Goal: Use online tool/utility: Utilize a website feature to perform a specific function

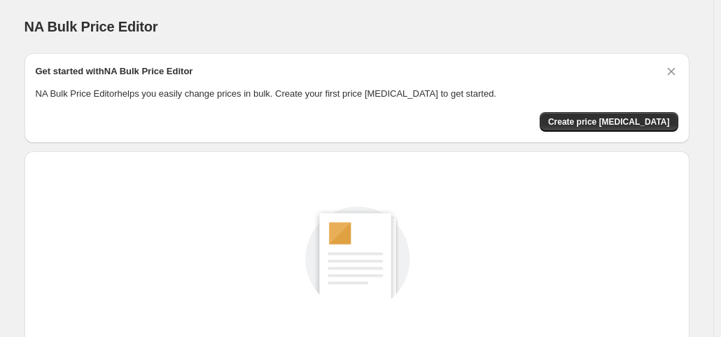
scroll to position [187, 0]
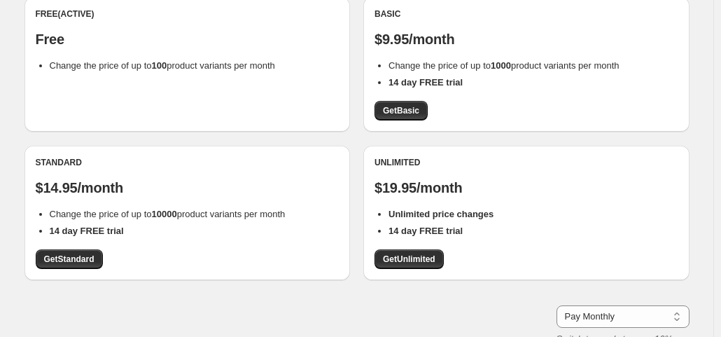
scroll to position [152, 0]
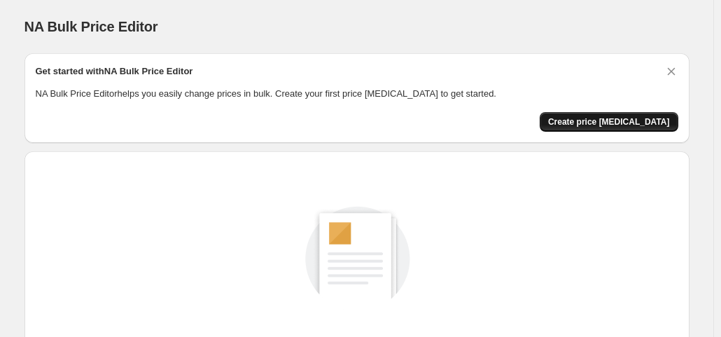
click at [617, 114] on button "Create price [MEDICAL_DATA]" at bounding box center [609, 122] width 139 height 20
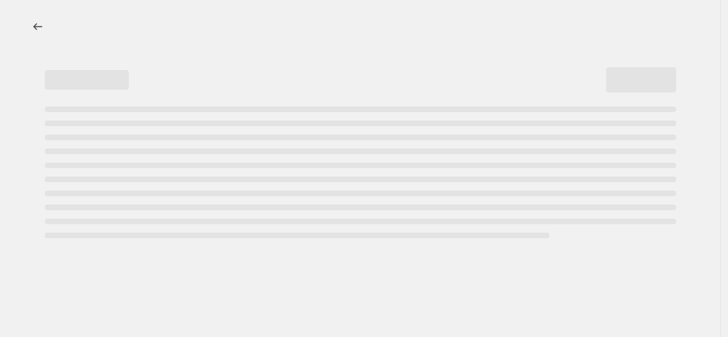
select select "percentage"
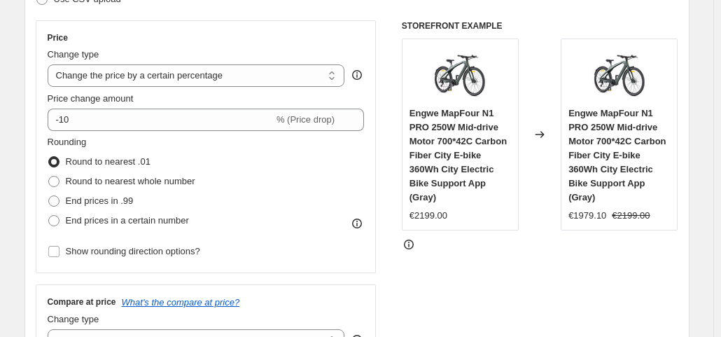
scroll to position [238, 0]
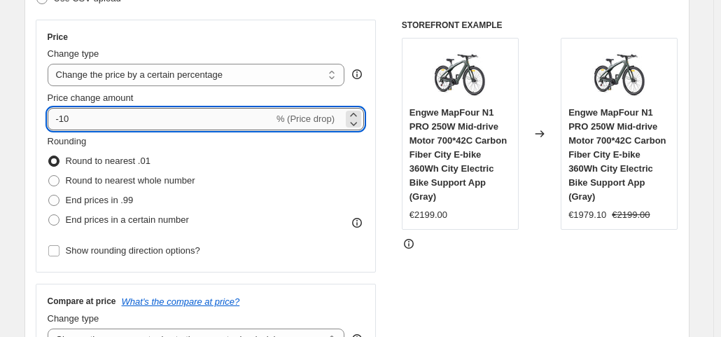
click at [197, 124] on input "-10" at bounding box center [161, 119] width 226 height 22
type input "-1"
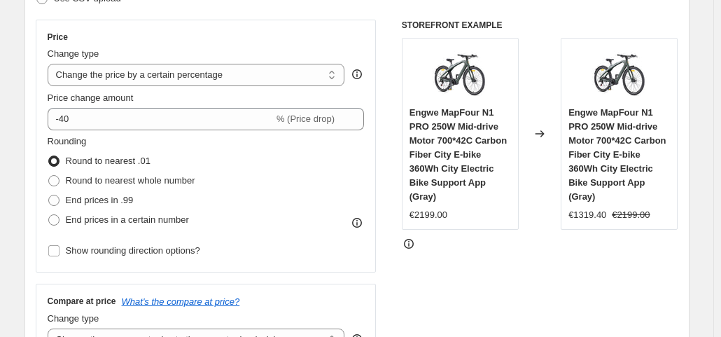
click at [349, 181] on div "Rounding Round to nearest .01 Round to nearest whole number End prices in .99 E…" at bounding box center [206, 181] width 317 height 95
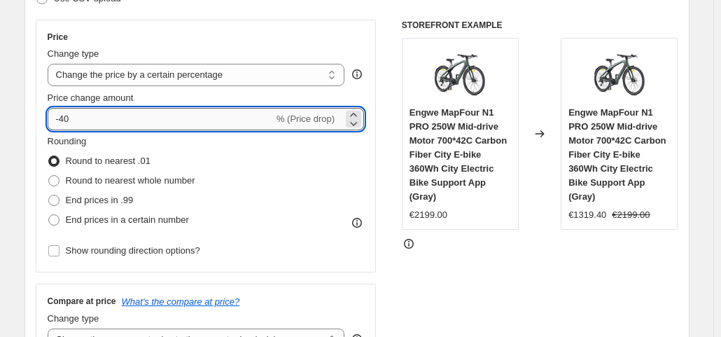
click at [221, 125] on input "-40" at bounding box center [161, 119] width 226 height 22
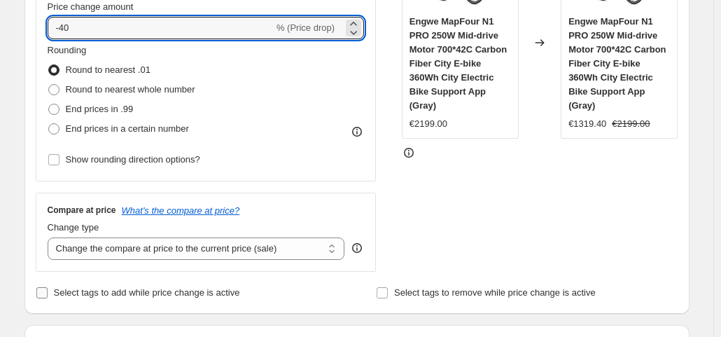
scroll to position [327, 0]
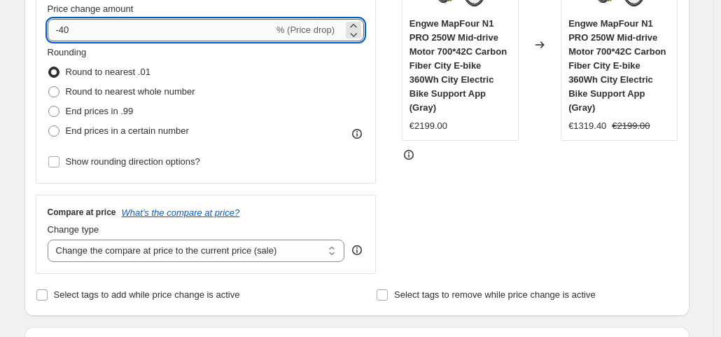
click at [162, 36] on input "-40" at bounding box center [161, 30] width 226 height 22
type input "-4"
type input "-50"
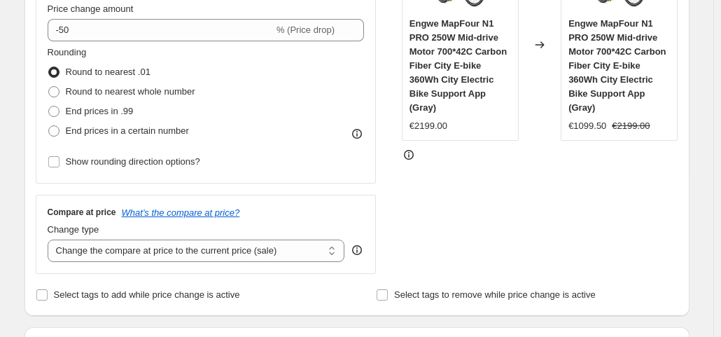
click at [508, 250] on div "STOREFRONT EXAMPLE Engwe MapFour N1 PRO 250W Mid-drive Motor 700*42C Carbon Fib…" at bounding box center [540, 102] width 277 height 343
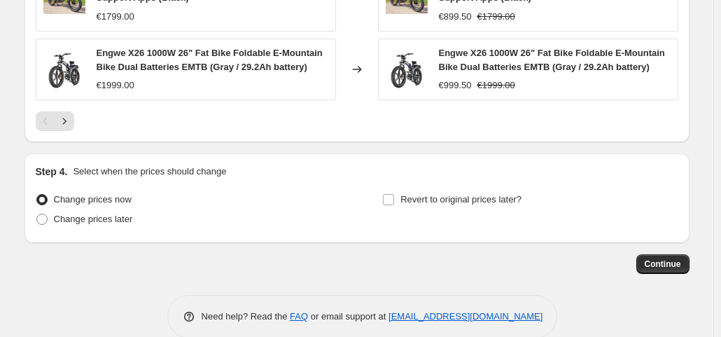
scroll to position [1138, 0]
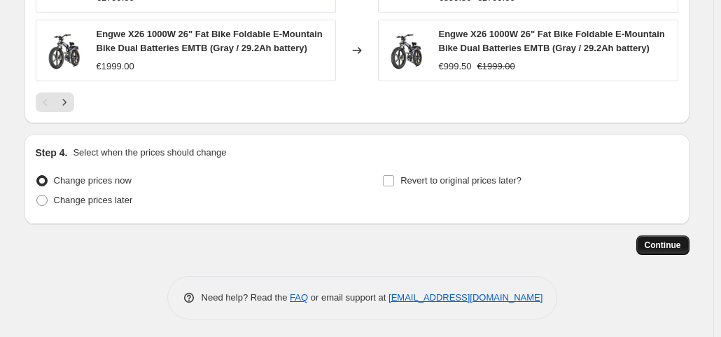
click at [671, 243] on span "Continue" at bounding box center [663, 244] width 36 height 11
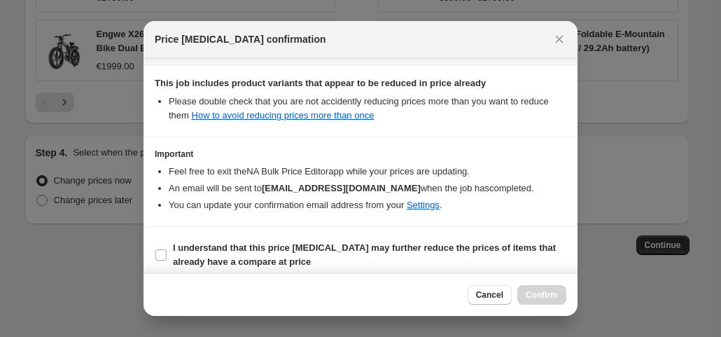
scroll to position [250, 0]
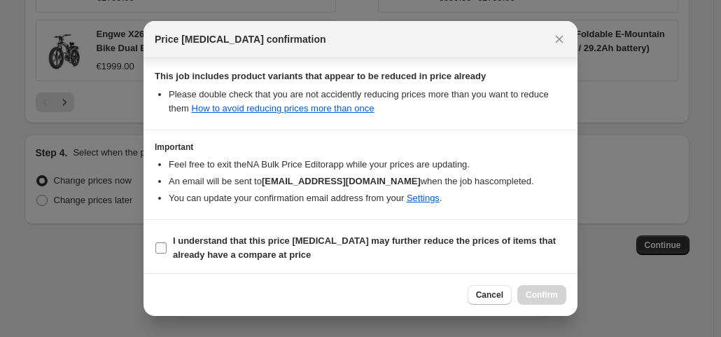
click at [211, 253] on b "I understand that this price [MEDICAL_DATA] may further reduce the prices of it…" at bounding box center [364, 247] width 383 height 25
click at [167, 253] on input "I understand that this price [MEDICAL_DATA] may further reduce the prices of it…" at bounding box center [160, 247] width 11 height 11
checkbox input "true"
click at [535, 289] on button "Confirm" at bounding box center [541, 295] width 49 height 20
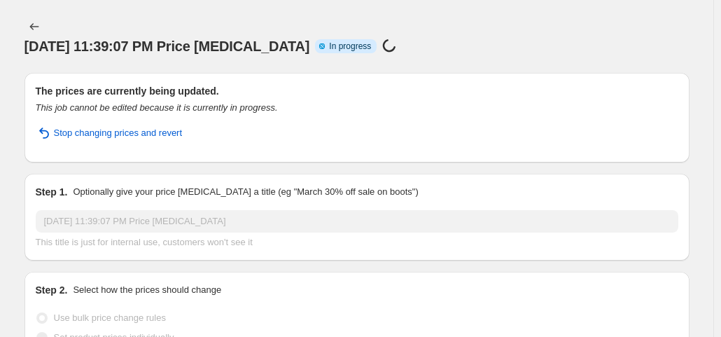
select select "percentage"
